Goal: Information Seeking & Learning: Learn about a topic

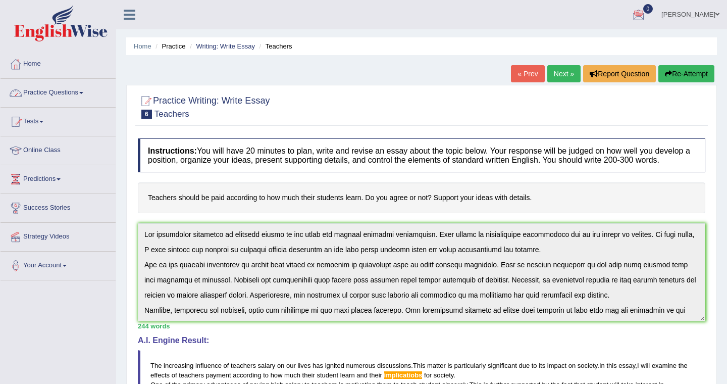
click at [88, 90] on link "Practice Questions" at bounding box center [58, 91] width 115 height 25
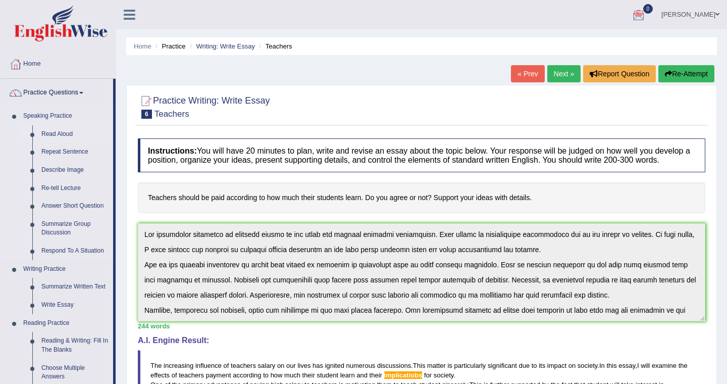
click at [63, 134] on link "Read Aloud" at bounding box center [75, 134] width 76 height 18
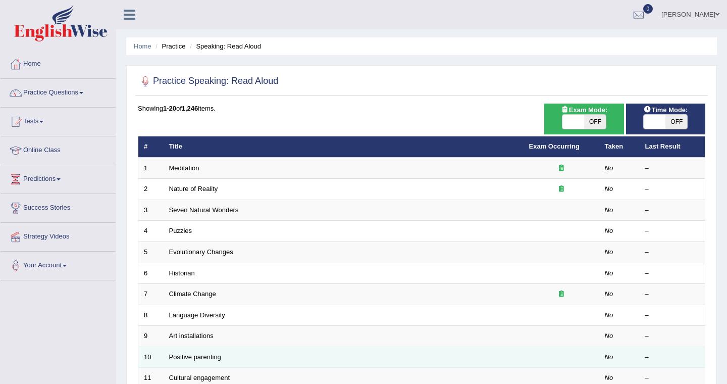
click at [240, 356] on td "Positive parenting" at bounding box center [344, 356] width 360 height 21
click at [215, 355] on link "Positive parenting" at bounding box center [195, 357] width 52 height 8
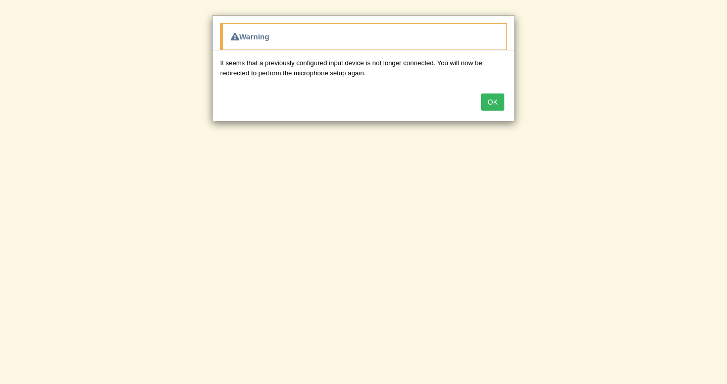
click at [492, 99] on button "OK" at bounding box center [492, 101] width 23 height 17
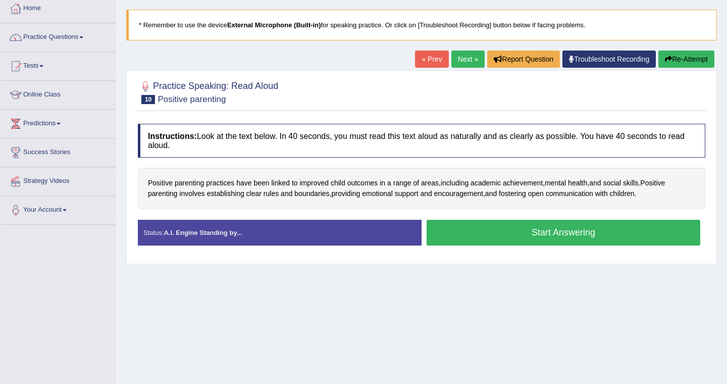
scroll to position [55, 0]
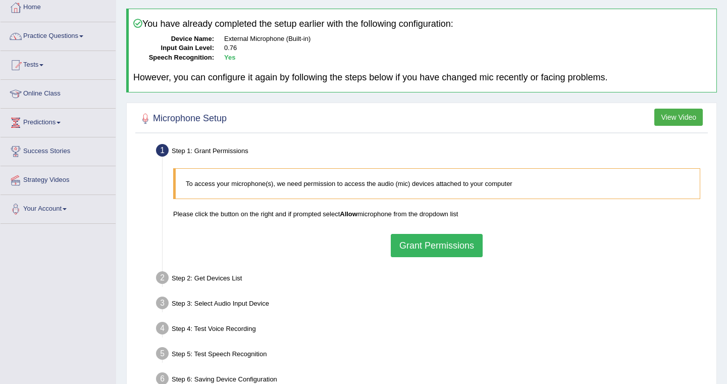
scroll to position [58, 0]
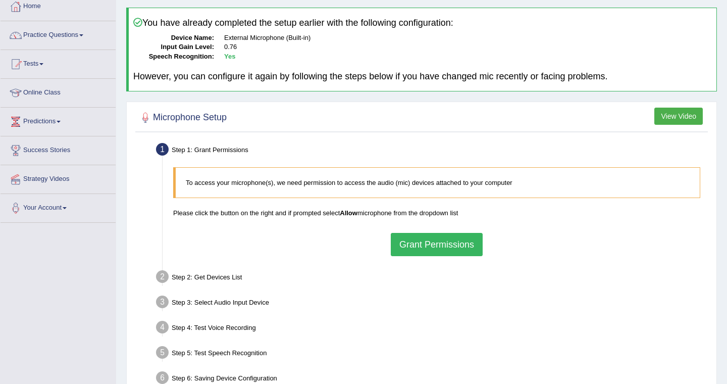
click at [446, 246] on button "Grant Permissions" at bounding box center [437, 244] width 92 height 23
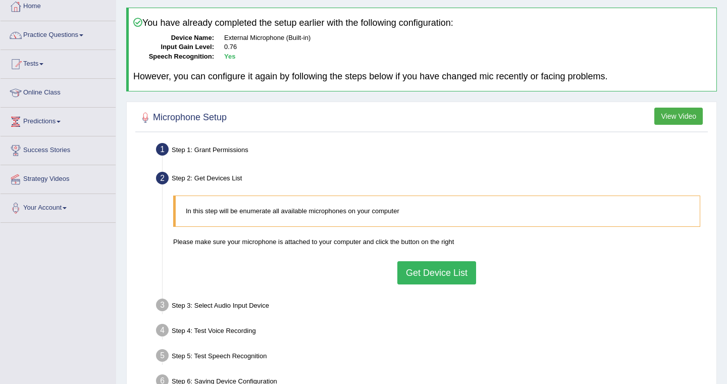
click at [461, 276] on button "Get Device List" at bounding box center [436, 272] width 79 height 23
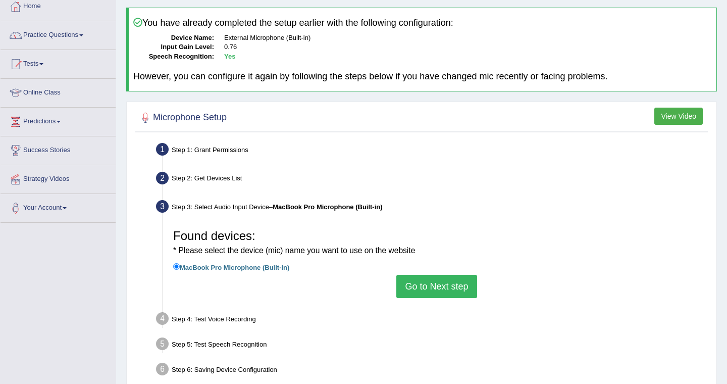
click at [460, 288] on button "Go to Next step" at bounding box center [436, 286] width 80 height 23
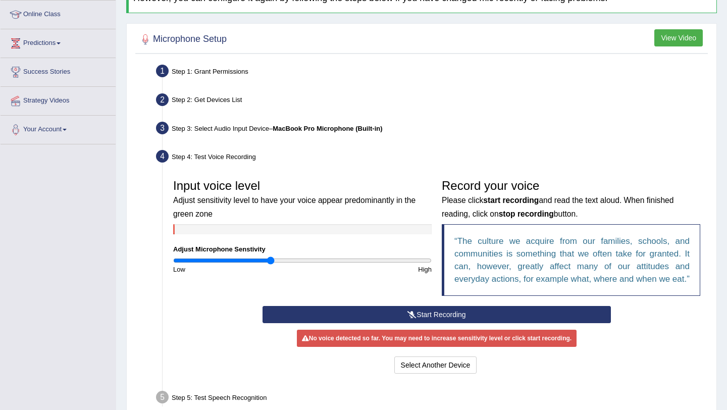
scroll to position [171, 0]
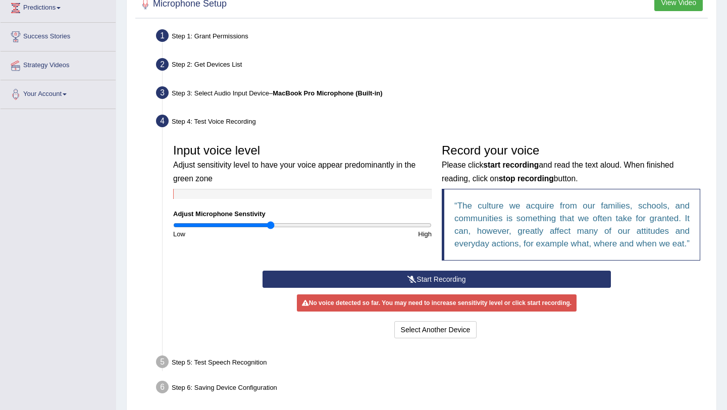
click at [448, 288] on button "Start Recording" at bounding box center [436, 279] width 348 height 17
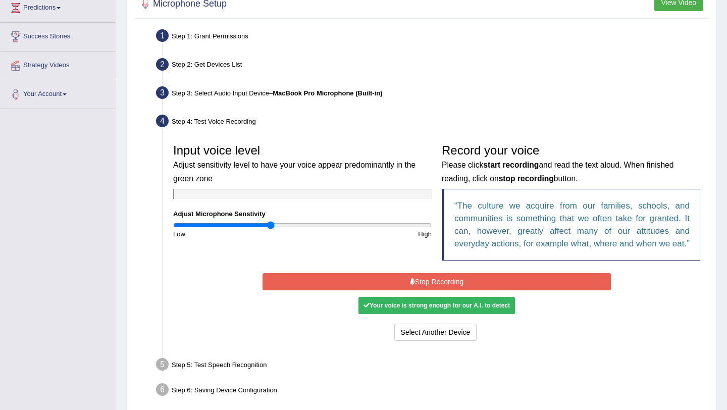
click at [440, 314] on div "Your voice is strong enough for our A.I. to detect" at bounding box center [436, 305] width 156 height 17
click at [446, 290] on button "Stop Recording" at bounding box center [436, 281] width 348 height 17
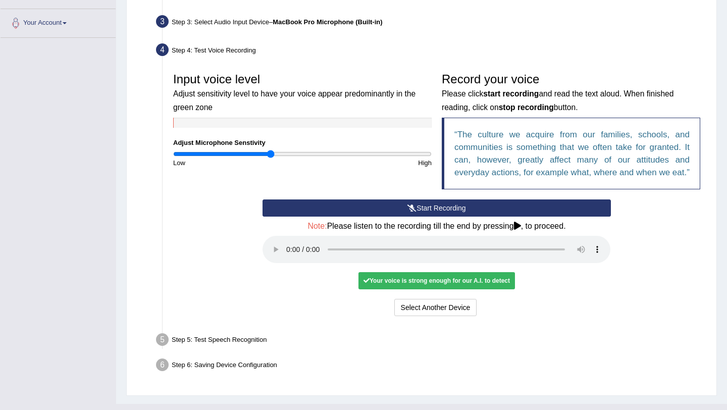
scroll to position [273, 0]
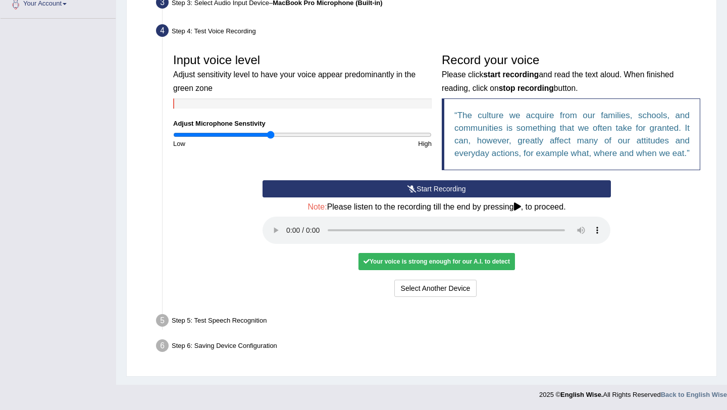
click at [413, 262] on div "Your voice is strong enough for our A.I. to detect" at bounding box center [436, 261] width 156 height 17
click at [247, 320] on div "Step 5: Test Speech Recognition" at bounding box center [431, 322] width 560 height 22
click at [438, 294] on button "Select Another Device" at bounding box center [435, 288] width 83 height 17
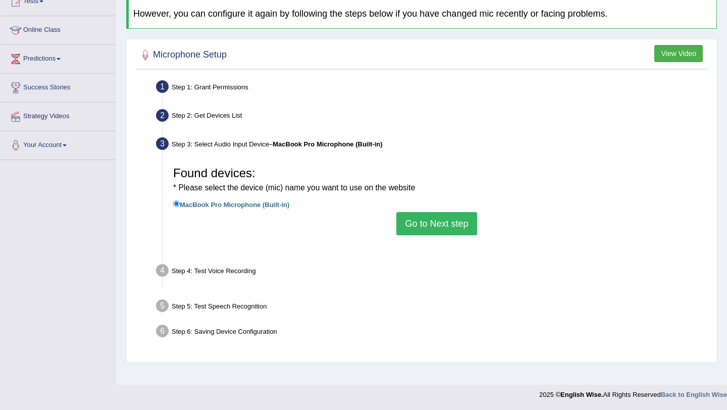
scroll to position [120, 0]
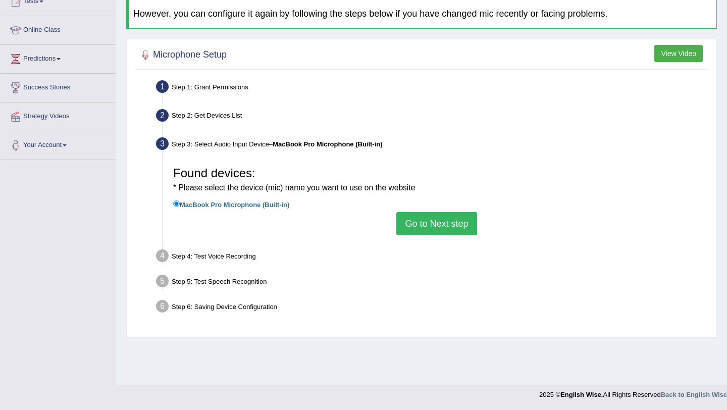
click at [445, 220] on button "Go to Next step" at bounding box center [436, 223] width 80 height 23
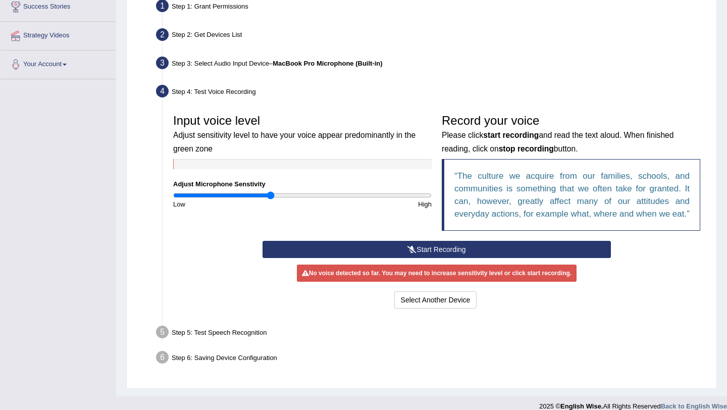
scroll to position [202, 0]
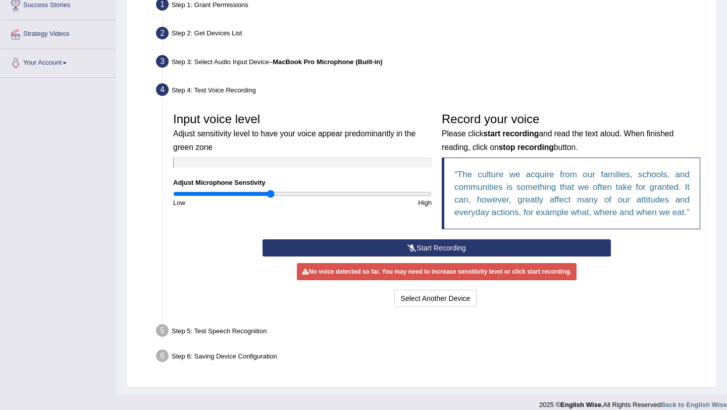
click at [424, 256] on button "Start Recording" at bounding box center [436, 247] width 348 height 17
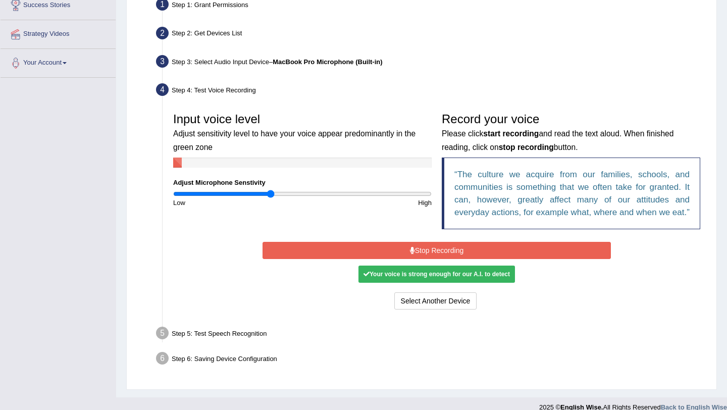
click at [424, 257] on button "Stop Recording" at bounding box center [436, 250] width 348 height 17
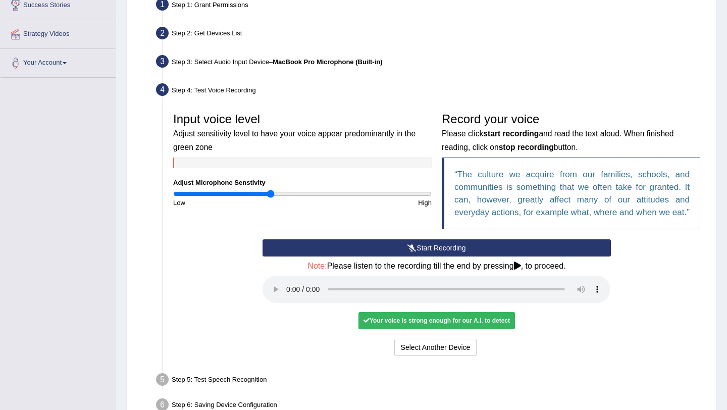
click at [436, 329] on div "Your voice is strong enough for our A.I. to detect" at bounding box center [436, 320] width 156 height 17
click at [440, 329] on div "Your voice is strong enough for our A.I. to detect" at bounding box center [436, 320] width 156 height 17
click at [443, 356] on button "Select Another Device" at bounding box center [435, 347] width 83 height 17
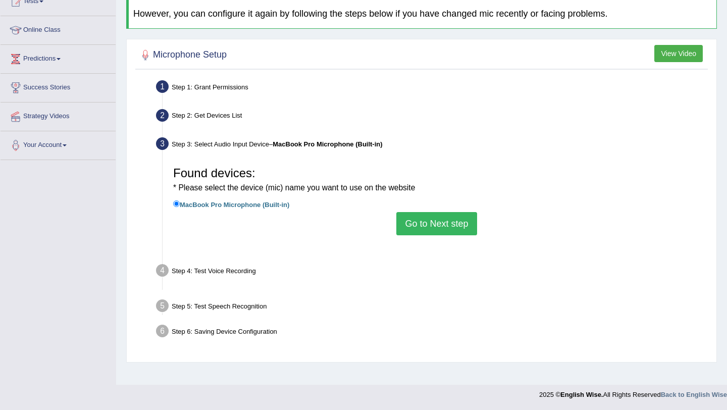
scroll to position [120, 0]
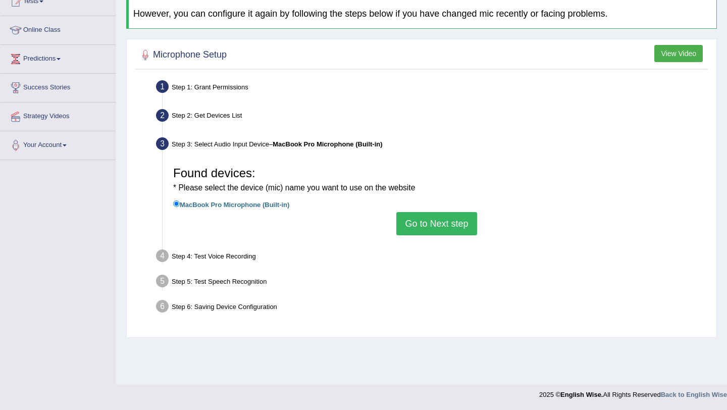
click at [445, 225] on button "Go to Next step" at bounding box center [436, 223] width 80 height 23
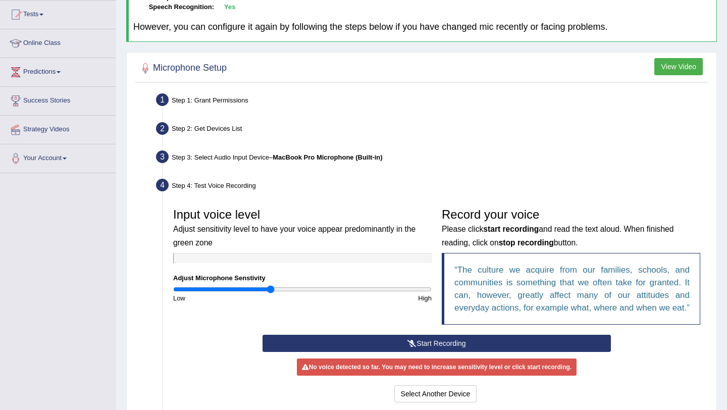
scroll to position [106, 0]
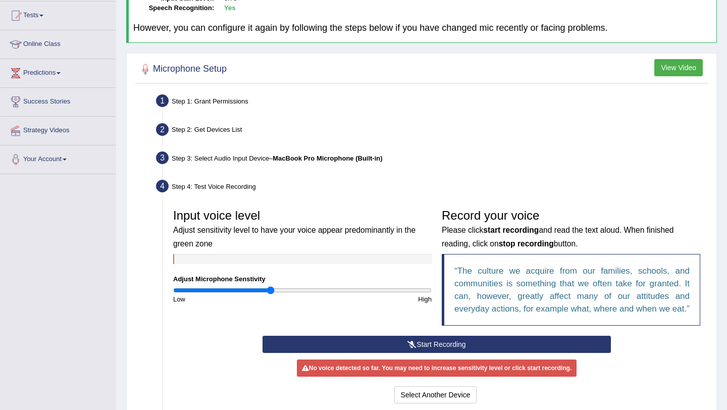
click at [672, 71] on button "View Video" at bounding box center [678, 67] width 48 height 17
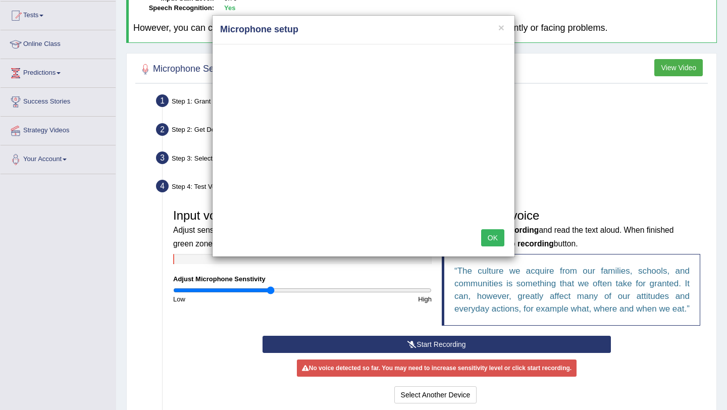
click at [495, 237] on button "OK" at bounding box center [492, 237] width 23 height 17
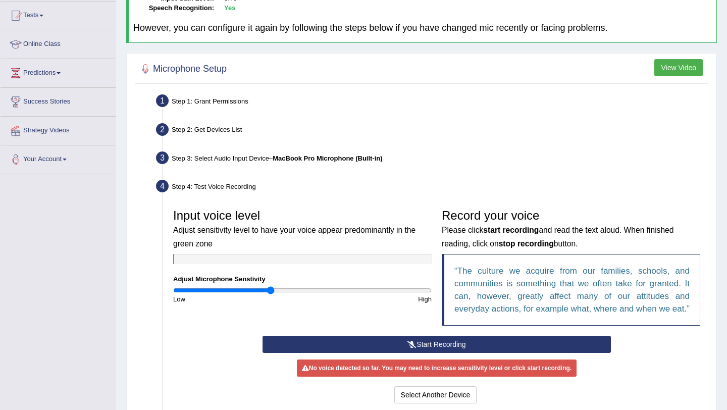
click at [435, 352] on button "Start Recording" at bounding box center [436, 344] width 348 height 17
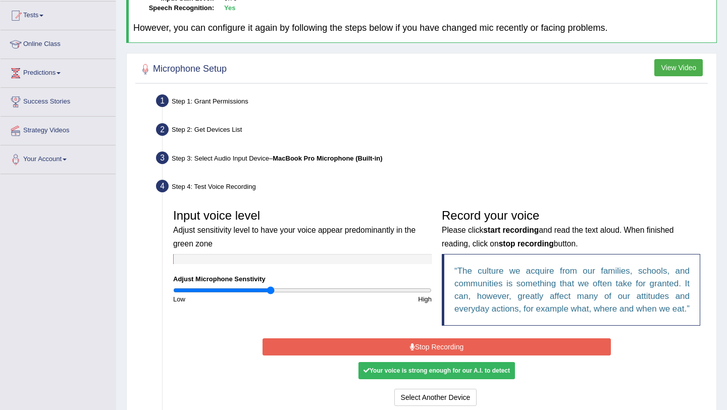
click at [431, 355] on button "Stop Recording" at bounding box center [436, 346] width 348 height 17
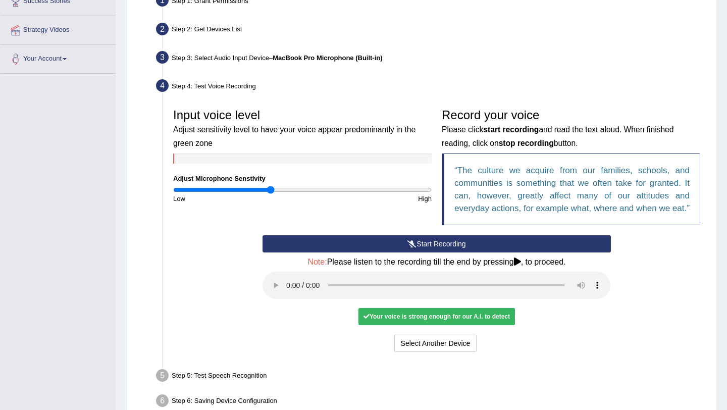
scroll to position [209, 0]
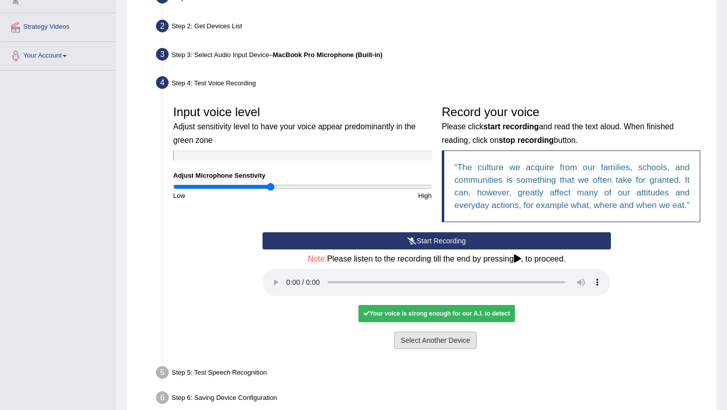
click at [435, 349] on button "Select Another Device" at bounding box center [435, 340] width 83 height 17
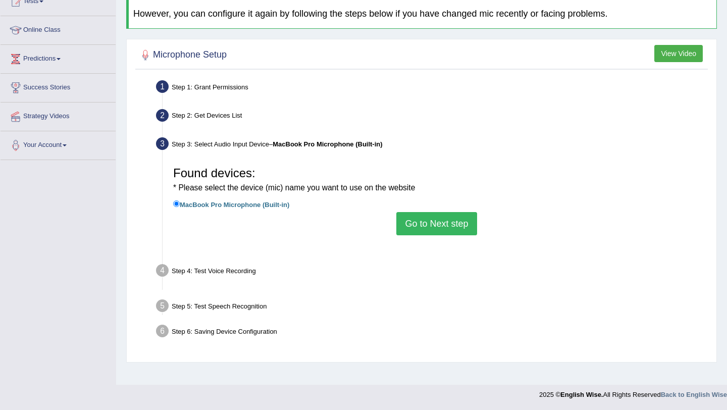
scroll to position [120, 0]
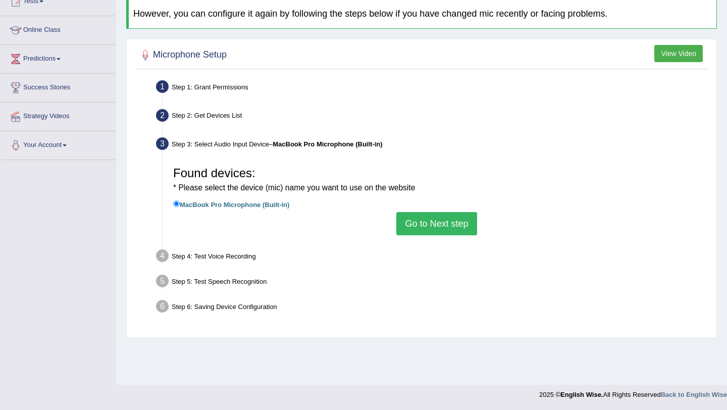
click at [442, 224] on button "Go to Next step" at bounding box center [436, 223] width 80 height 23
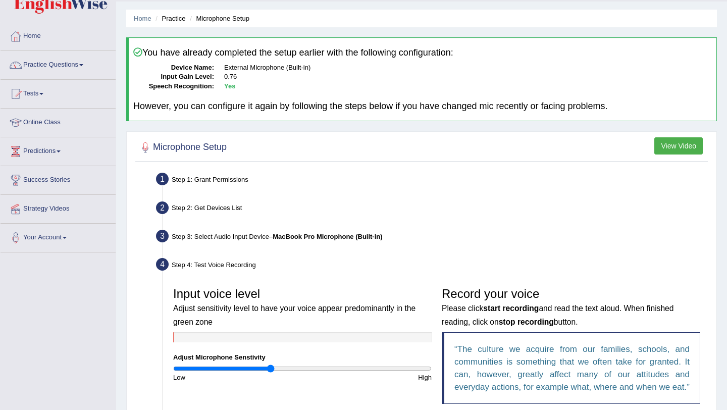
scroll to position [0, 0]
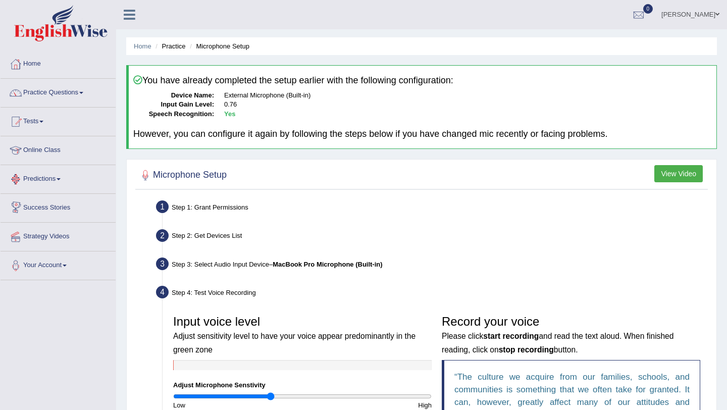
click at [59, 151] on link "Online Class" at bounding box center [58, 148] width 115 height 25
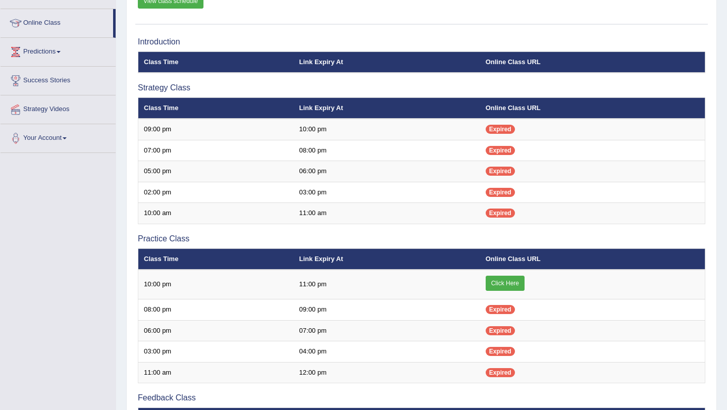
scroll to position [129, 0]
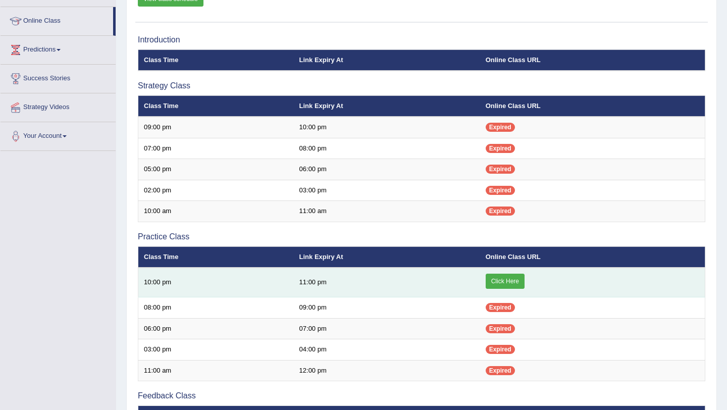
click at [509, 282] on link "Click Here" at bounding box center [504, 281] width 39 height 15
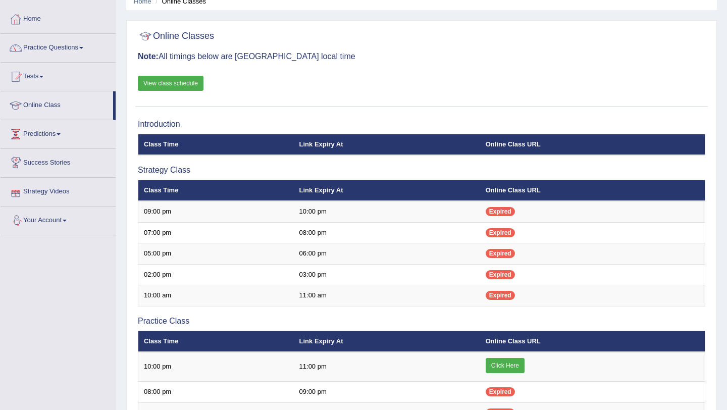
scroll to position [43, 0]
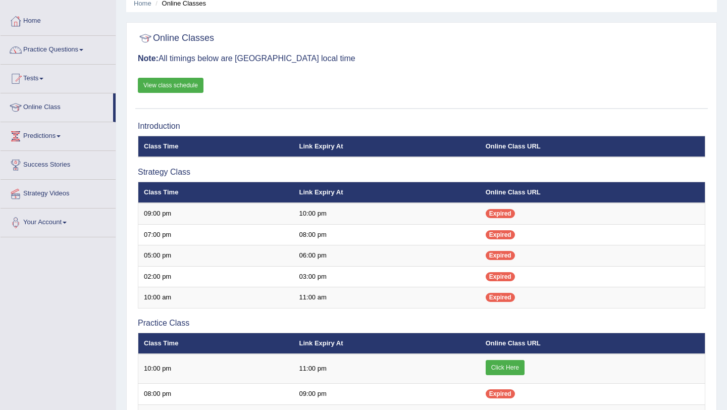
click at [179, 84] on link "View class schedule" at bounding box center [171, 85] width 66 height 15
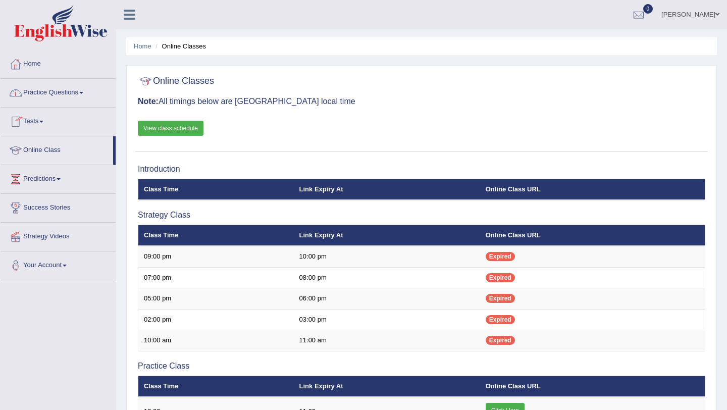
click at [33, 63] on link "Home" at bounding box center [58, 62] width 115 height 25
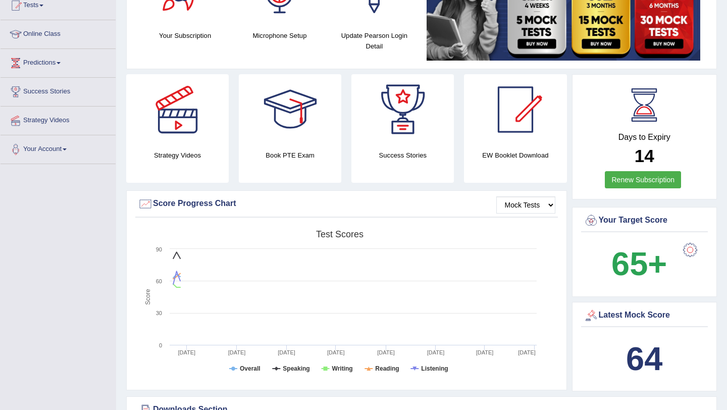
scroll to position [96, 0]
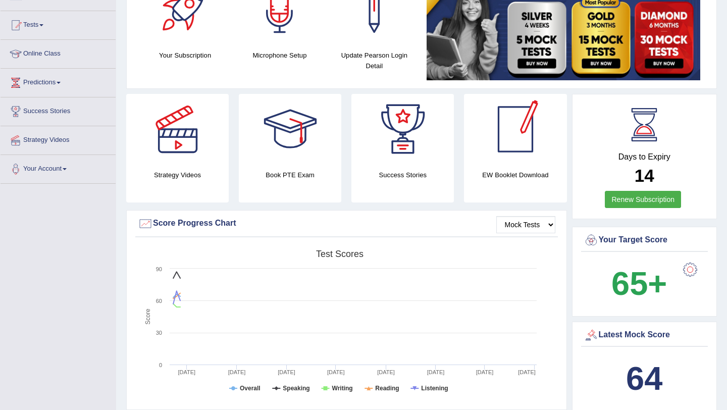
click at [519, 154] on div at bounding box center [515, 129] width 71 height 71
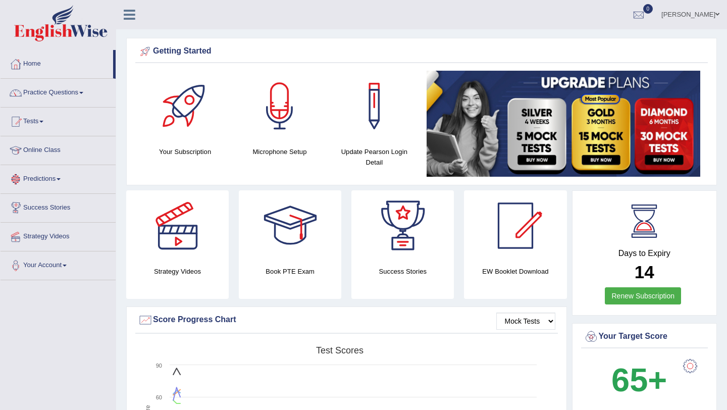
click at [65, 177] on link "Predictions" at bounding box center [58, 177] width 115 height 25
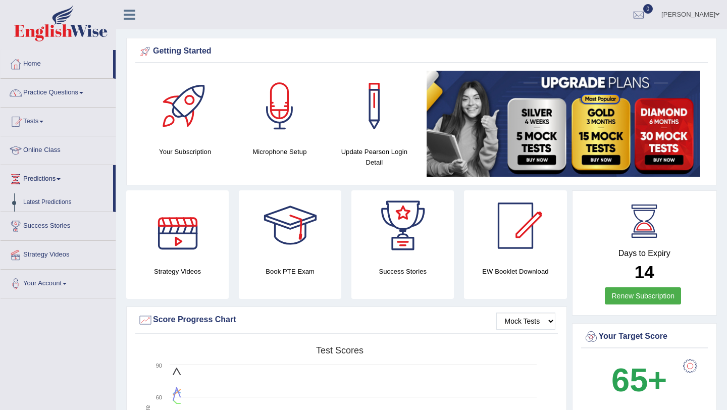
click at [166, 247] on div at bounding box center [177, 225] width 71 height 71
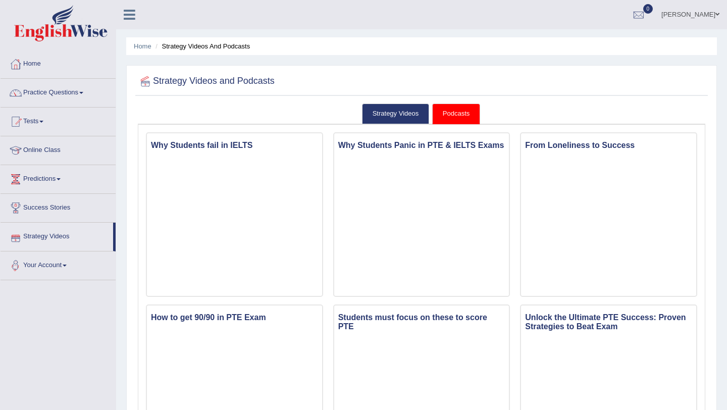
click at [58, 237] on link "Strategy Videos" at bounding box center [57, 235] width 113 height 25
click at [406, 113] on link "Strategy Videos" at bounding box center [396, 113] width 68 height 21
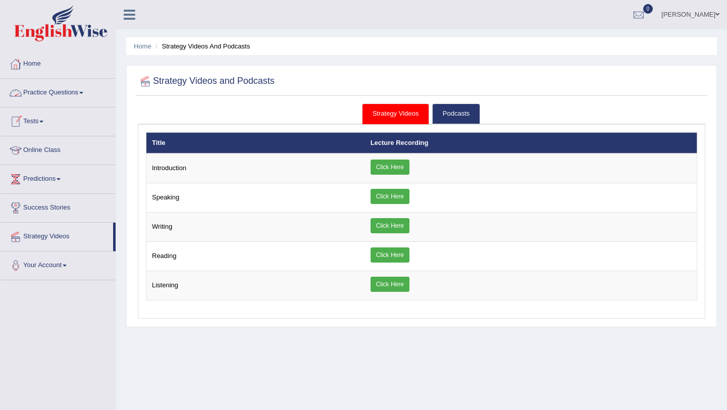
click at [38, 62] on link "Home" at bounding box center [58, 62] width 115 height 25
